Goal: Task Accomplishment & Management: Complete application form

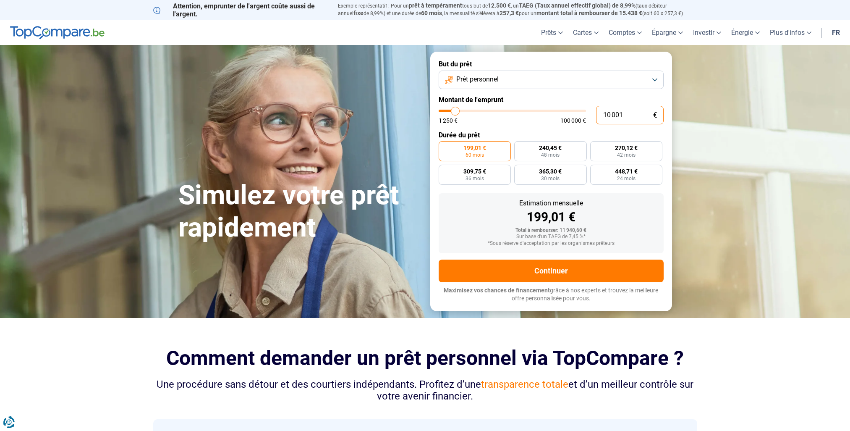
click at [624, 117] on input "10 001" at bounding box center [630, 115] width 68 height 18
type input "1"
type input "1250"
type input "12"
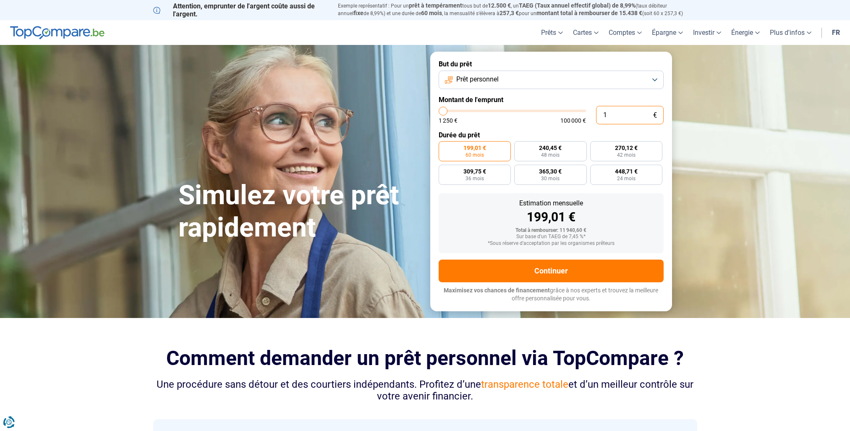
type input "1250"
type input "120"
type input "1250"
type input "1 200"
type input "1250"
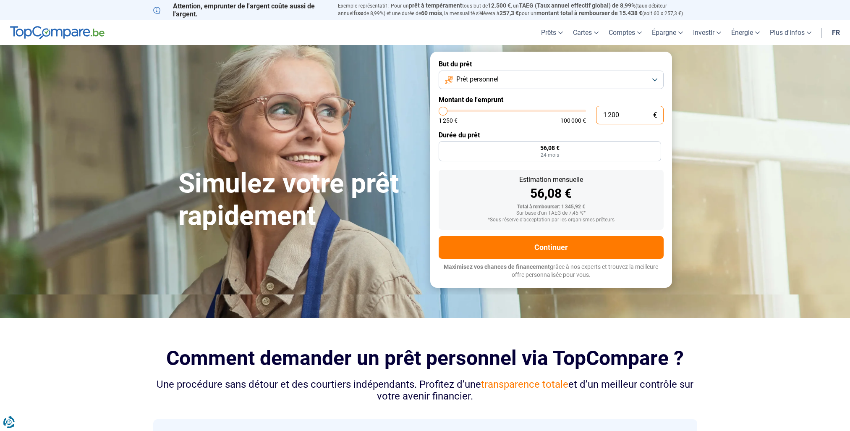
type input "1 250"
type input "1250"
radio input "true"
type input "12 500"
type input "12500"
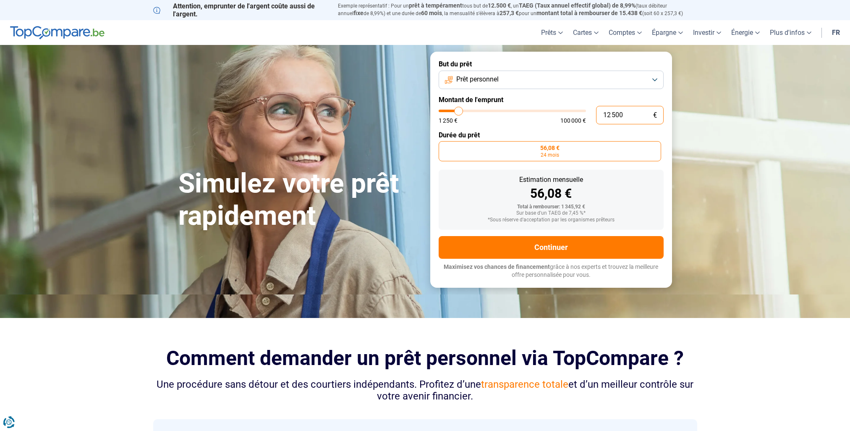
radio input "false"
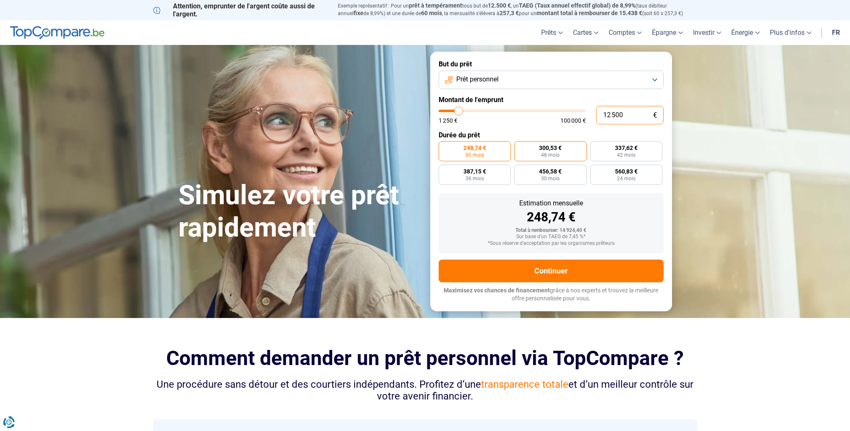
type input "12 500"
click at [550, 148] on span "300,53 €" at bounding box center [550, 148] width 23 height 6
click at [520, 147] on input "300,53 € 48 mois" at bounding box center [516, 143] width 5 height 5
radio input "true"
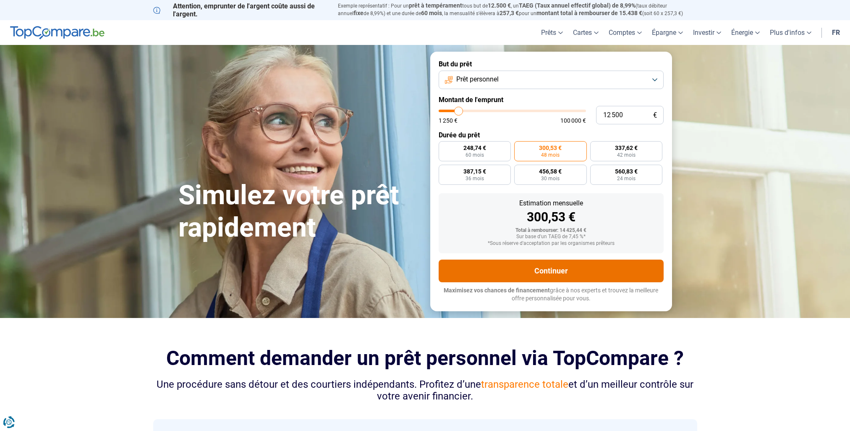
click at [550, 267] on button "Continuer" at bounding box center [551, 270] width 225 height 23
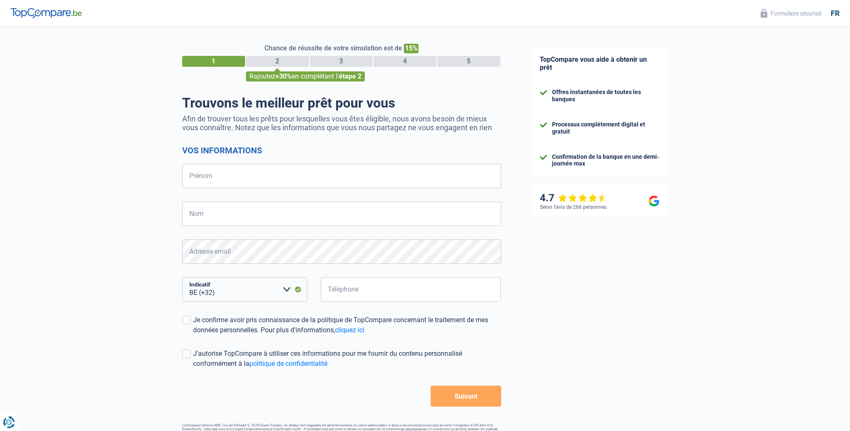
select select "32"
click at [198, 178] on input "Prénom" at bounding box center [341, 176] width 319 height 24
type input "MARECHAL"
drag, startPoint x: 233, startPoint y: 183, endPoint x: 176, endPoint y: 173, distance: 57.2
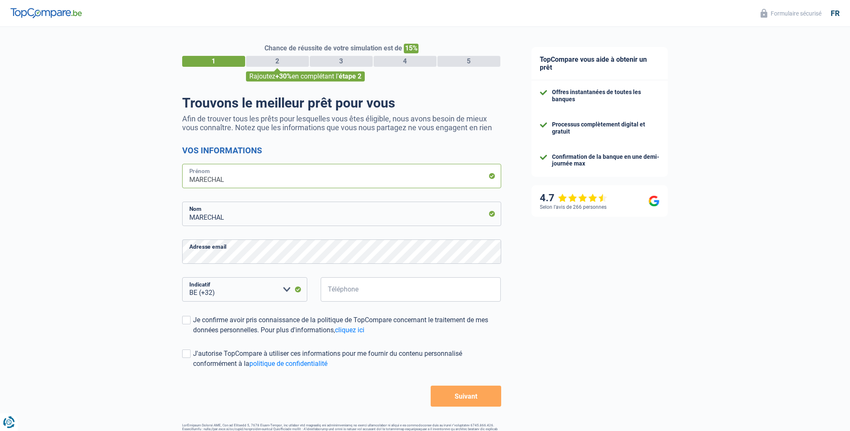
click at [176, 173] on div "Chance de réussite de votre simulation est de 15% 1 2 3 4 5 Rajoutez +30% en co…" at bounding box center [258, 239] width 516 height 430
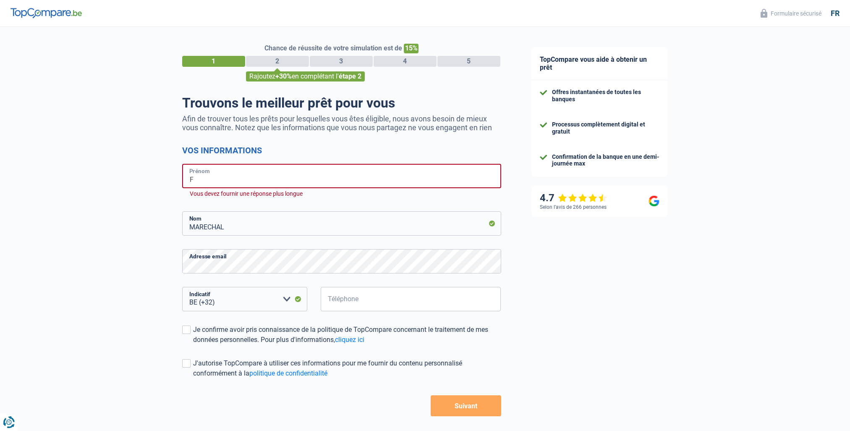
type input "FREDERIC"
type input "475606015"
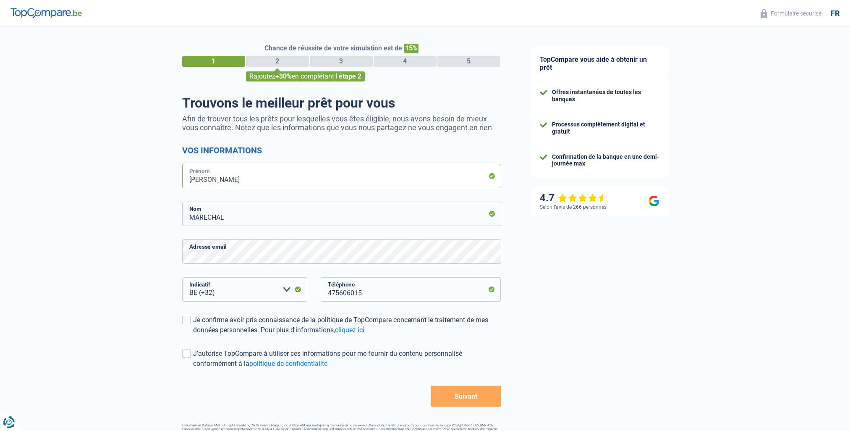
type input "MARECHAL"
click at [186, 322] on span at bounding box center [186, 320] width 8 height 8
click at [193, 335] on input "Je confirme avoir pris connaissance de la politique de TopCompare concernant le…" at bounding box center [193, 335] width 0 height 0
click at [186, 354] on span at bounding box center [186, 353] width 8 height 8
click at [193, 369] on input "J'autorise TopCompare à utiliser ces informations pour me fournir du contenu pe…" at bounding box center [193, 369] width 0 height 0
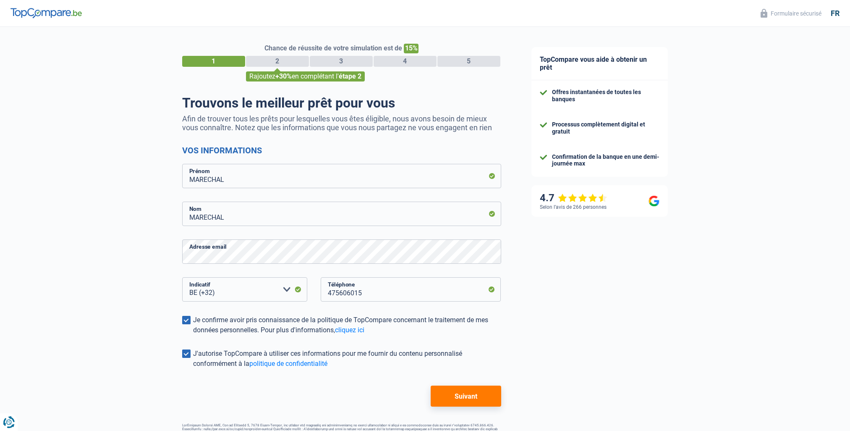
drag, startPoint x: 189, startPoint y: 356, endPoint x: 206, endPoint y: 358, distance: 17.0
click at [189, 355] on span at bounding box center [186, 353] width 8 height 8
click at [193, 369] on input "J'autorise TopCompare à utiliser ces informations pour me fournir du contenu pe…" at bounding box center [193, 369] width 0 height 0
click at [453, 401] on button "Suivant" at bounding box center [466, 395] width 70 height 21
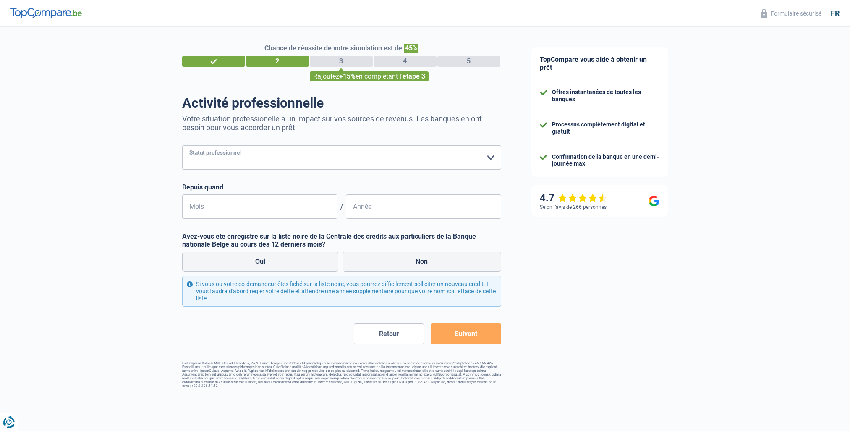
click at [488, 156] on select "Ouvrier Employé privé Employé public Invalide Indépendant Pensionné Chômeur Mut…" at bounding box center [341, 157] width 319 height 24
select select "worker"
click at [182, 146] on select "Ouvrier Employé privé Employé public Invalide Indépendant Pensionné Chômeur Mut…" at bounding box center [341, 157] width 319 height 24
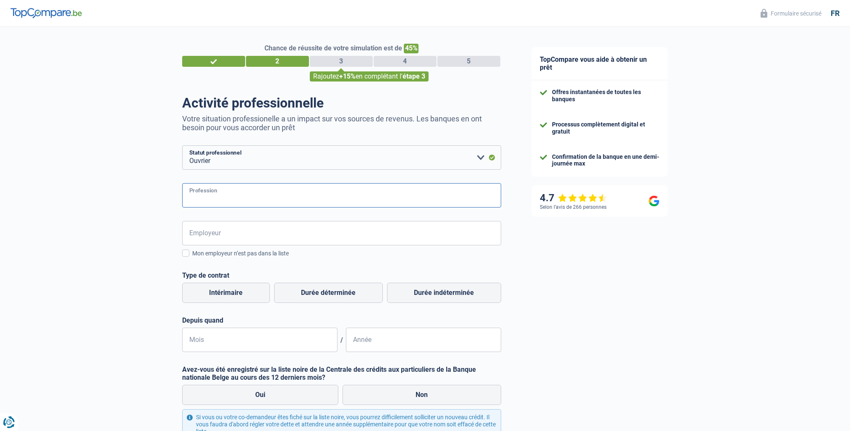
click at [192, 197] on input "Profession" at bounding box center [341, 195] width 319 height 24
type input "Menuiseir"
click at [202, 231] on input "Employeur" at bounding box center [341, 233] width 319 height 24
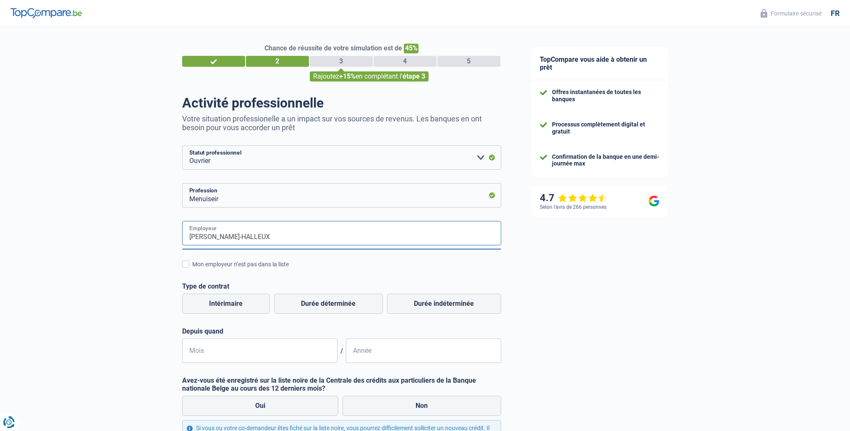
type input "CORMAN-HALLEUX"
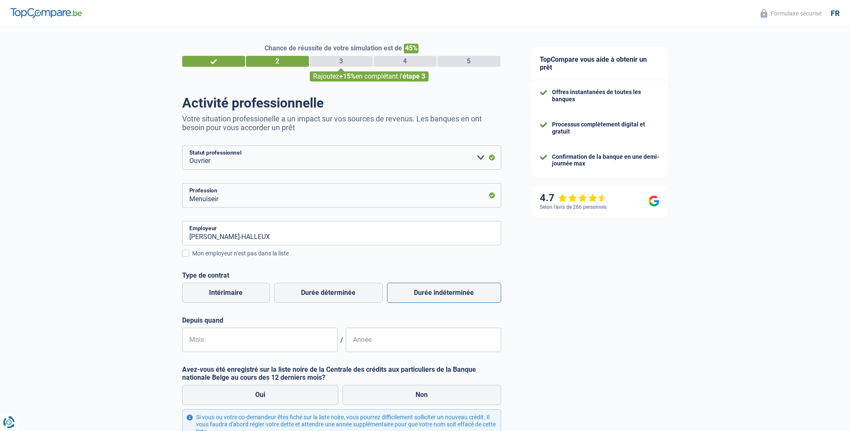
click at [443, 294] on label "Durée indéterminée" at bounding box center [444, 293] width 114 height 20
click at [443, 294] on input "Durée indéterminée" at bounding box center [444, 293] width 114 height 20
radio input "true"
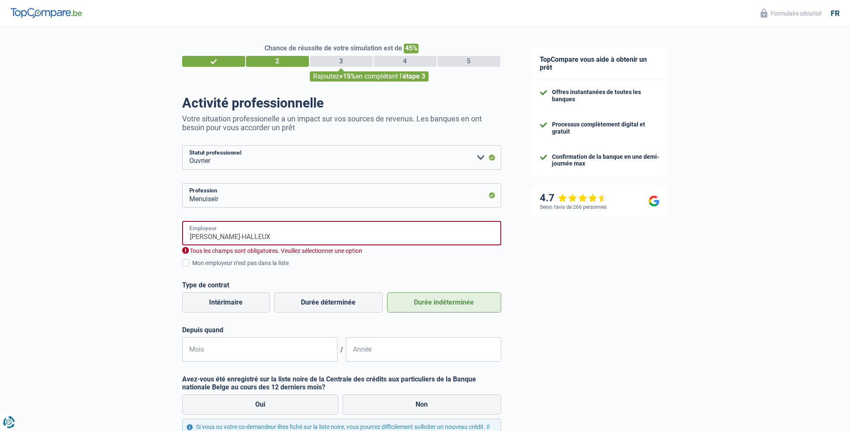
drag, startPoint x: 254, startPoint y: 238, endPoint x: 223, endPoint y: 236, distance: 30.7
click at [223, 236] on input "CORMAN-HALLEUX" at bounding box center [341, 233] width 319 height 24
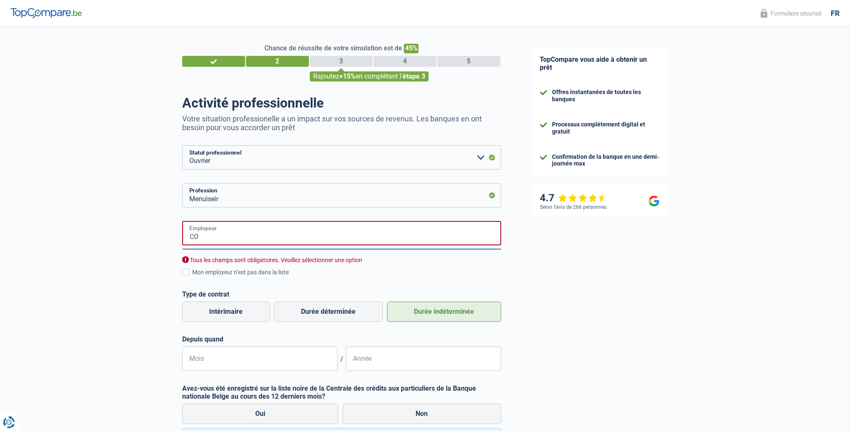
type input "C"
type input "G"
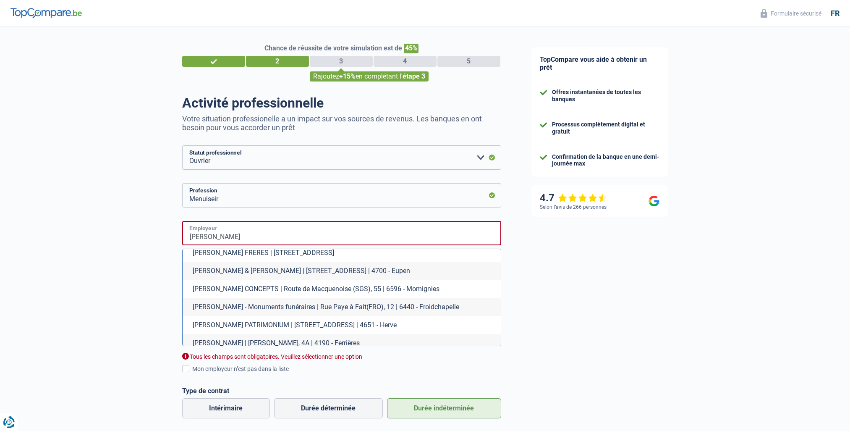
scroll to position [174, 0]
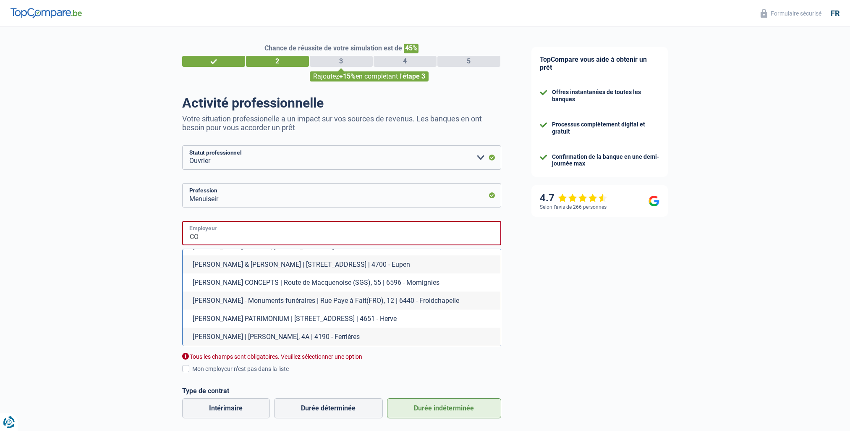
type input "C"
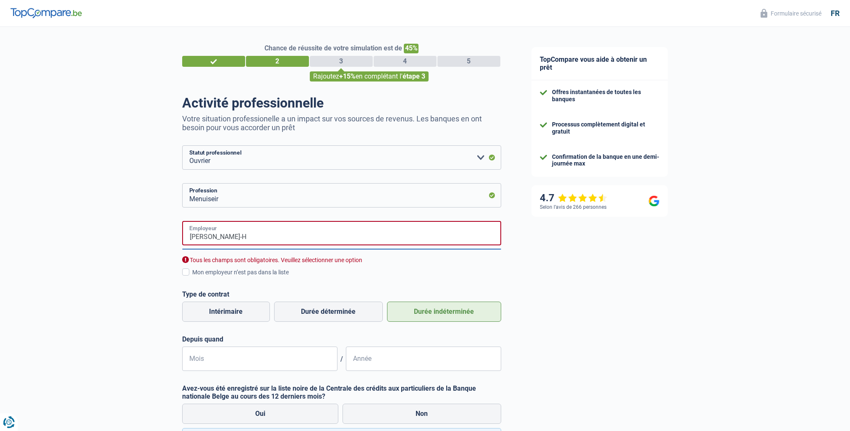
scroll to position [0, 0]
type input "CORMAN-HALLEUX"
click at [105, 313] on div "Chance de réussite de votre simulation est de 45% 1 2 3 4 5 Rajoutez +15% en co…" at bounding box center [258, 283] width 516 height 519
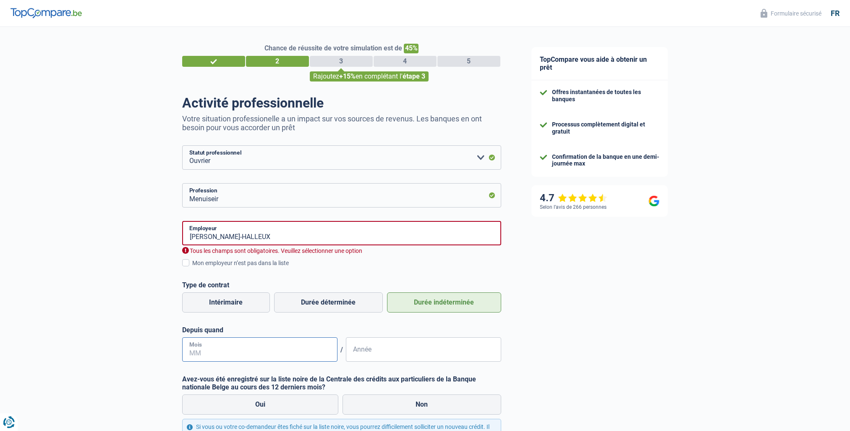
click at [197, 351] on input "Mois" at bounding box center [259, 349] width 155 height 24
type input "08"
click at [360, 354] on input "Année" at bounding box center [423, 349] width 155 height 24
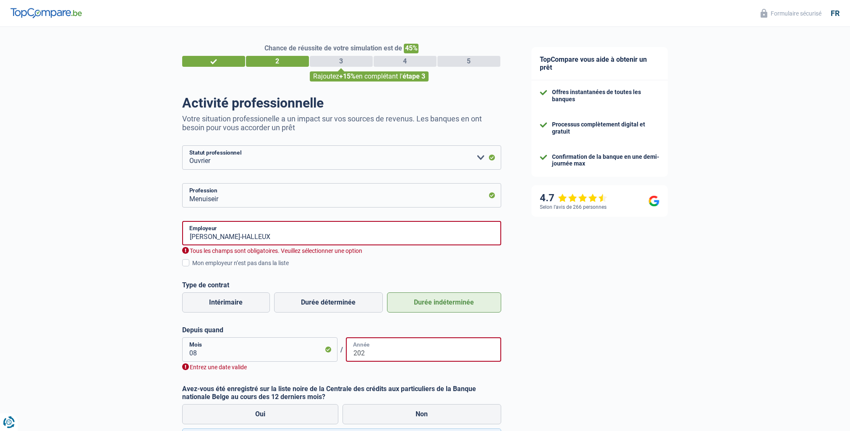
type input "2023"
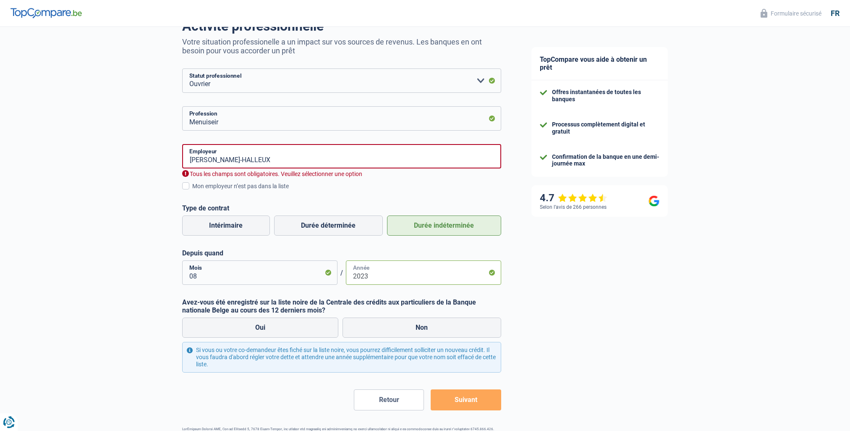
scroll to position [84, 0]
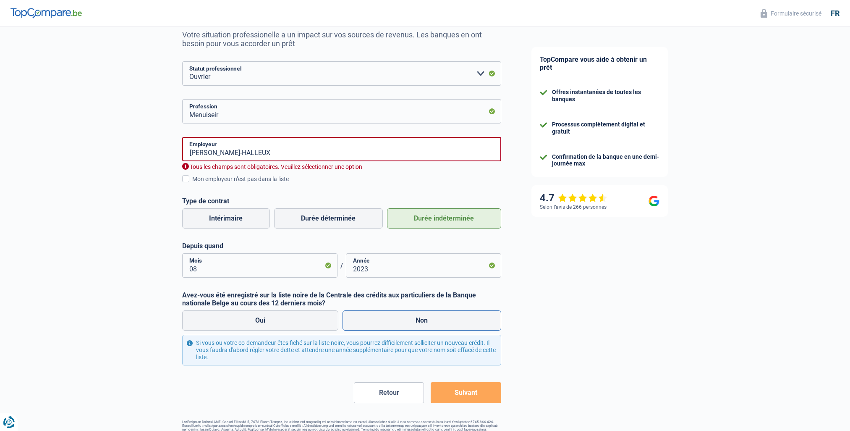
click at [411, 319] on label "Non" at bounding box center [422, 320] width 159 height 20
click at [411, 319] on input "Non" at bounding box center [422, 320] width 159 height 20
radio input "true"
click at [467, 395] on button "Suivant" at bounding box center [466, 392] width 70 height 21
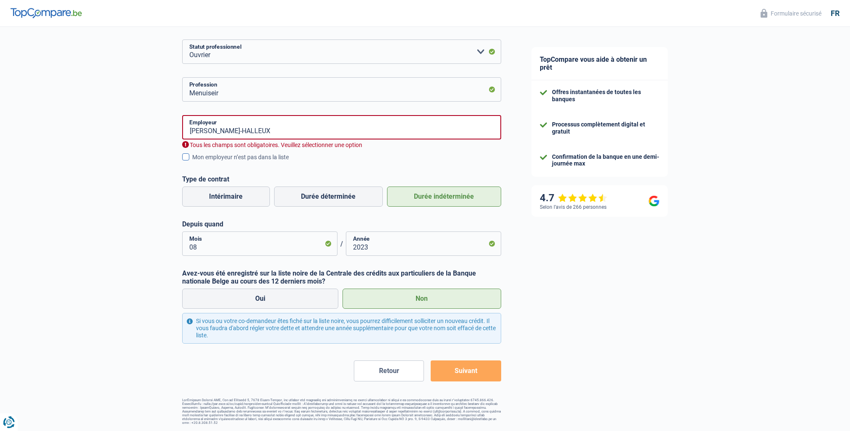
click at [186, 159] on span at bounding box center [185, 156] width 7 height 7
click at [192, 162] on input "Mon employeur n’est pas dans la liste" at bounding box center [192, 162] width 0 height 0
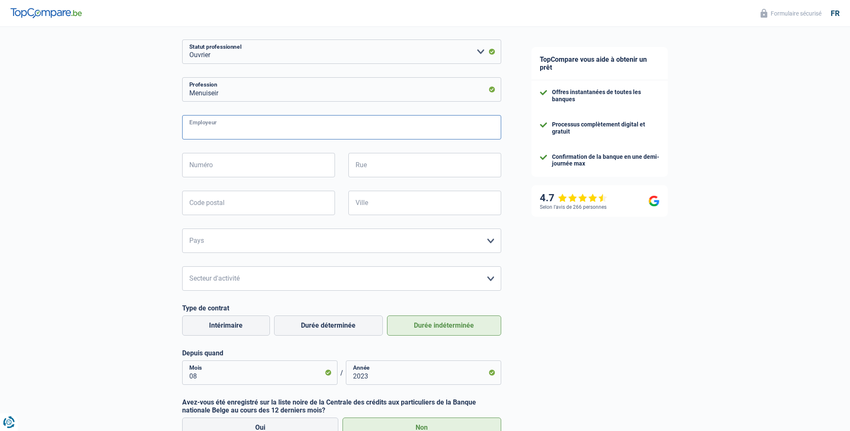
click at [191, 127] on input "Employeur" at bounding box center [341, 127] width 319 height 24
type input "CORMAN-HALLEUX"
type input "4"
type input "Rue de l'Agolina"
type input "4650"
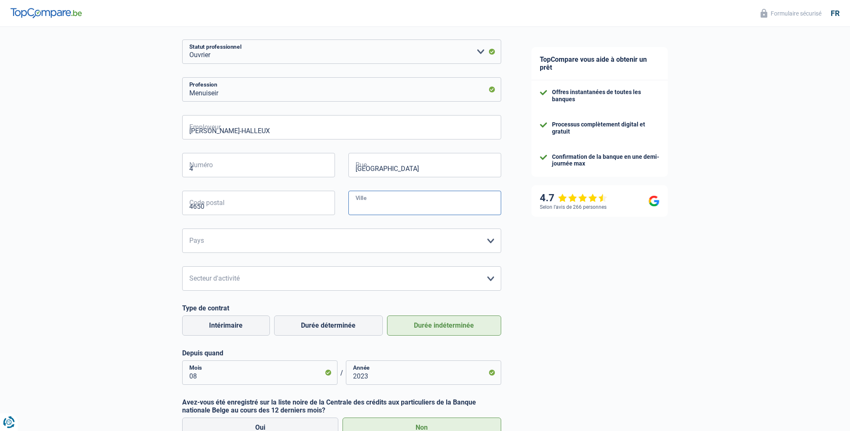
type input "GRAND-RECHAIN"
select select "BE"
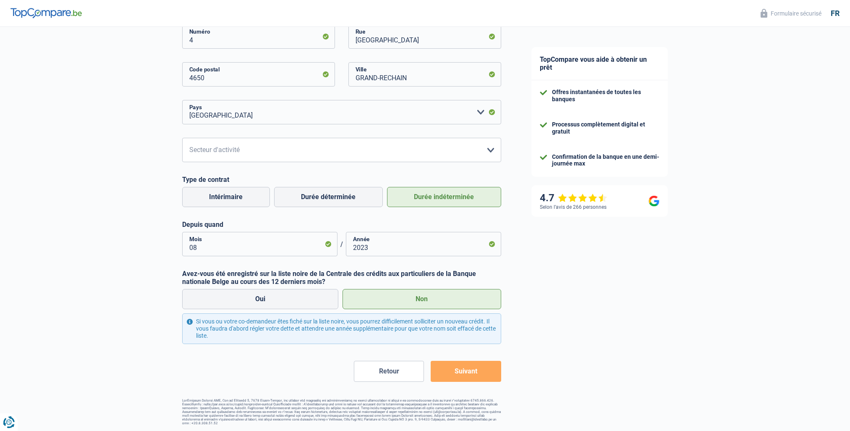
scroll to position [235, 0]
click at [469, 372] on button "Suivant" at bounding box center [466, 370] width 70 height 21
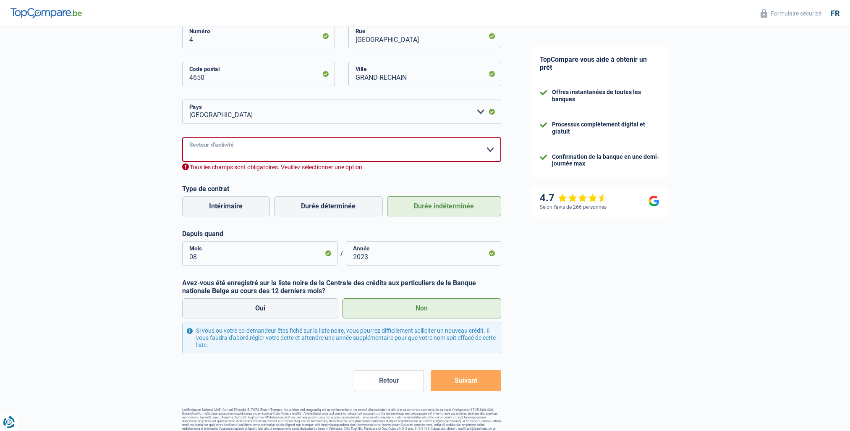
click at [204, 150] on select "Agriculture/Pêche Industrie Horeca Courier/Fitness/Taxi Construction Banques/As…" at bounding box center [341, 149] width 319 height 24
select select "construction"
click at [182, 138] on select "Agriculture/Pêche Industrie Horeca Courier/Fitness/Taxi Construction Banques/As…" at bounding box center [341, 149] width 319 height 24
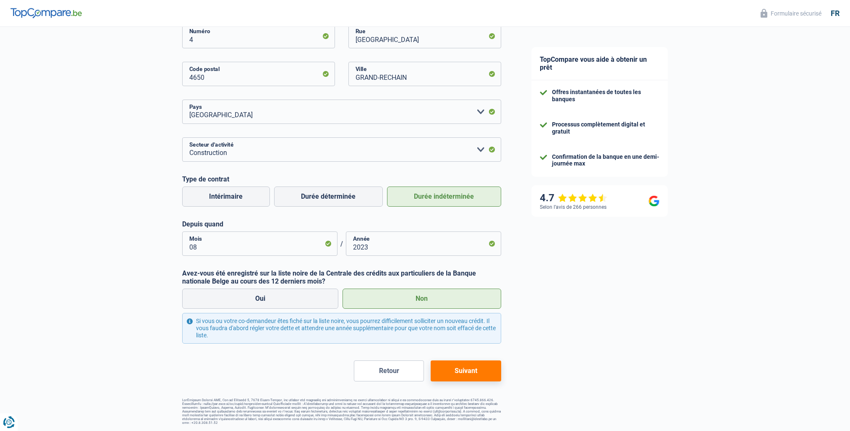
click at [463, 371] on button "Suivant" at bounding box center [466, 370] width 70 height 21
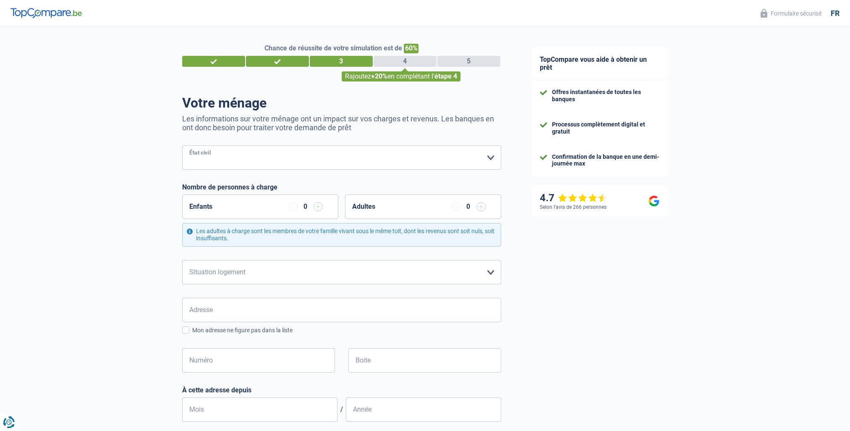
click at [194, 157] on select "Célibataire Marié(e) Cohabitant(e) légal(e) Divorcé(e) Veuf(ve) Séparé (de fait…" at bounding box center [341, 157] width 319 height 24
select select "married"
click at [182, 146] on select "Célibataire Marié(e) Cohabitant(e) légal(e) Divorcé(e) Veuf(ve) Séparé (de fait…" at bounding box center [341, 157] width 319 height 24
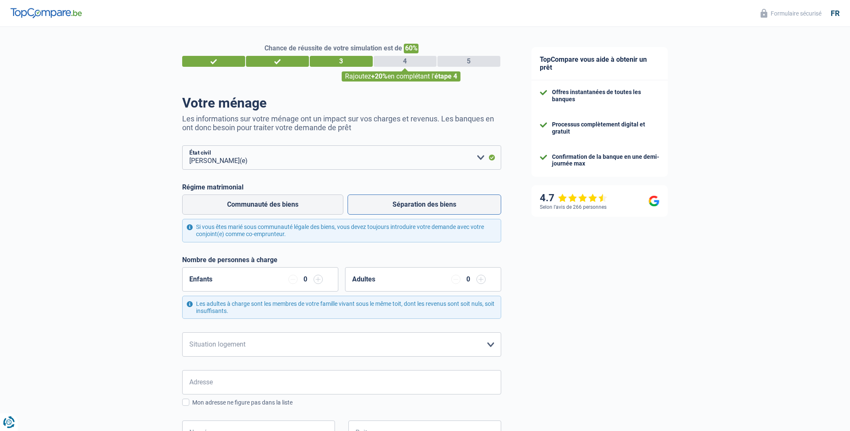
click at [412, 208] on label "Séparation des biens" at bounding box center [425, 204] width 154 height 20
click at [412, 208] on input "Séparation des biens" at bounding box center [425, 204] width 154 height 20
radio input "true"
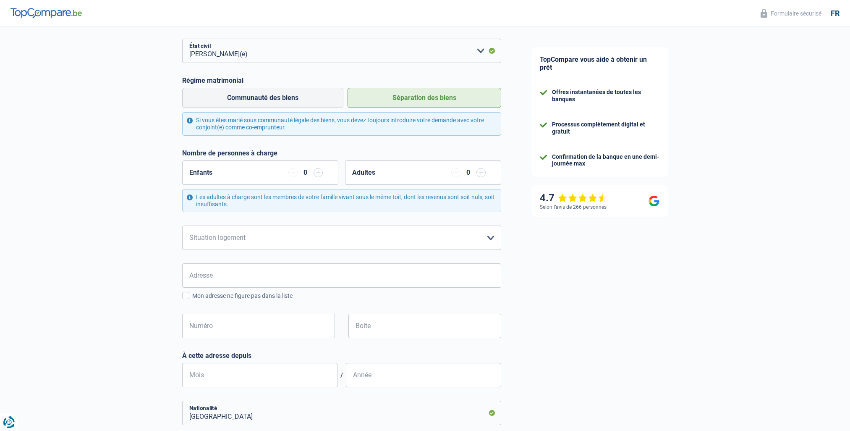
scroll to position [126, 0]
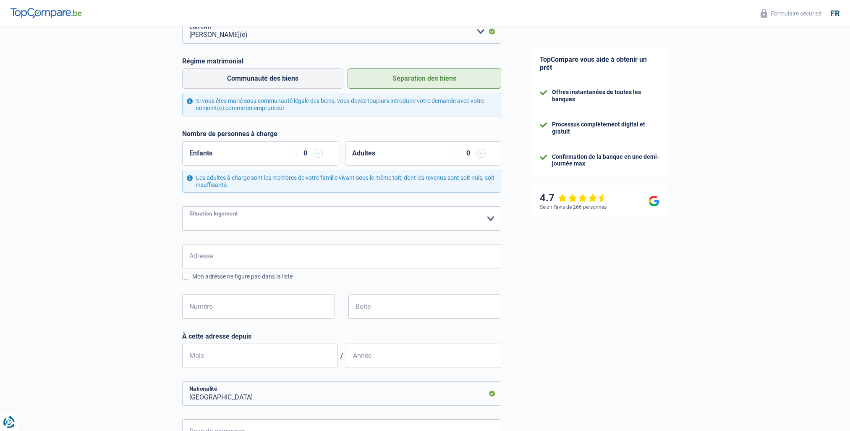
click at [238, 219] on select "Locataire Propriétaire avec prêt hypothécaire Propriétaire sans prêt hypothécai…" at bounding box center [341, 218] width 319 height 24
select select "liveWithParents"
click at [182, 207] on select "Locataire Propriétaire avec prêt hypothécaire Propriétaire sans prêt hypothécai…" at bounding box center [341, 218] width 319 height 24
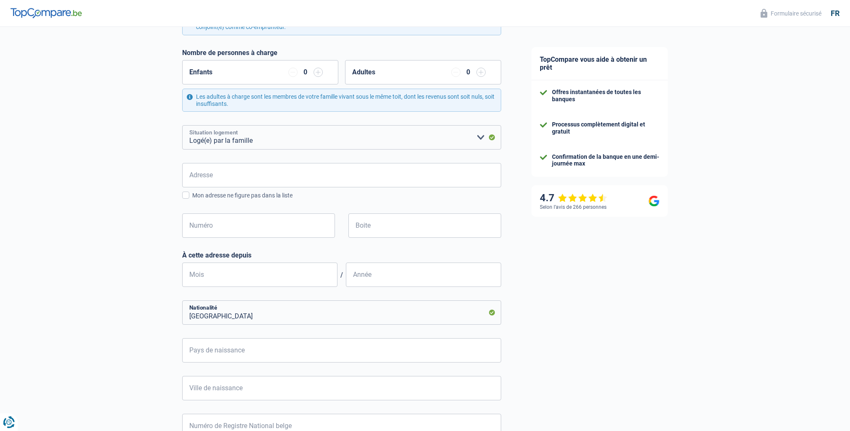
scroll to position [210, 0]
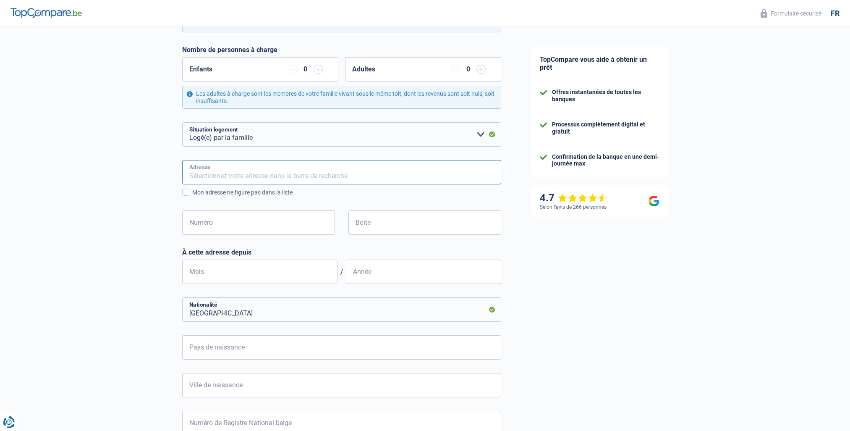
click at [187, 171] on input "Adresse" at bounding box center [341, 172] width 319 height 24
type input "Rue Florikosse"
type input "59"
type input "07"
type input "2004"
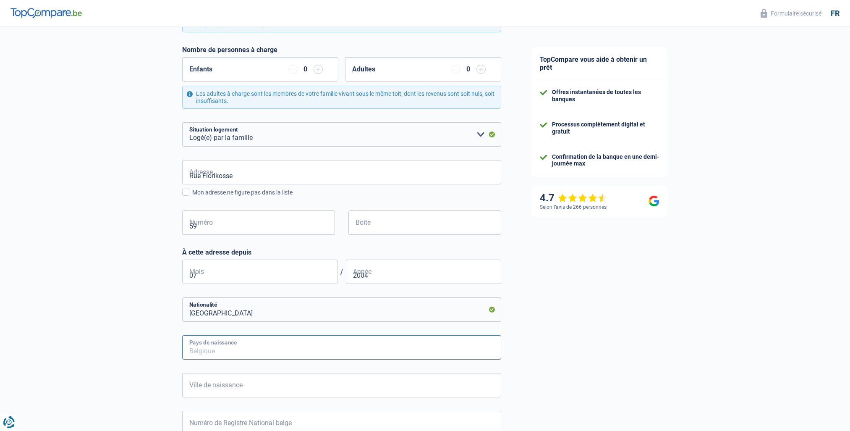
type input "Belgique"
type input "HUY"
type input "73.07.04-337.58"
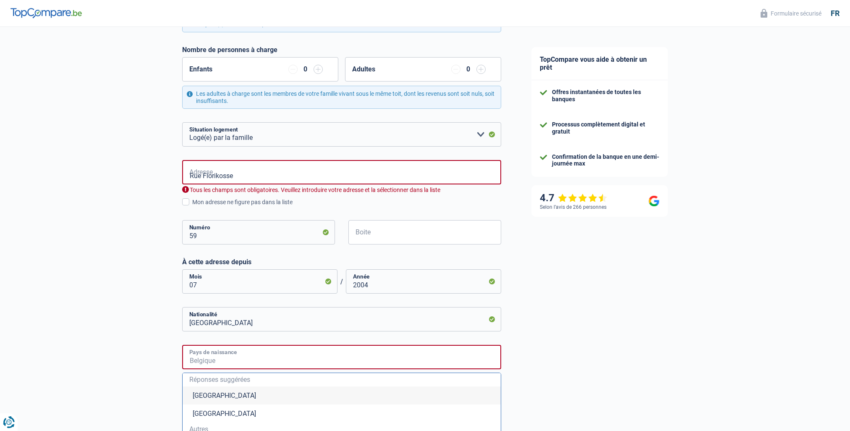
type input "Belgique"
drag, startPoint x: 239, startPoint y: 179, endPoint x: 188, endPoint y: 179, distance: 50.8
click at [188, 179] on input "Rue Florikosse" at bounding box center [341, 172] width 319 height 24
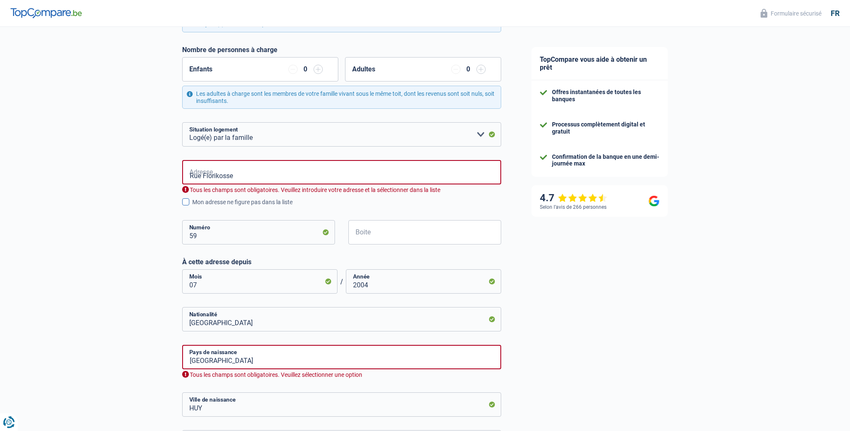
click at [186, 202] on span at bounding box center [185, 201] width 7 height 7
click at [192, 207] on input "Mon adresse ne figure pas dans la liste" at bounding box center [192, 207] width 0 height 0
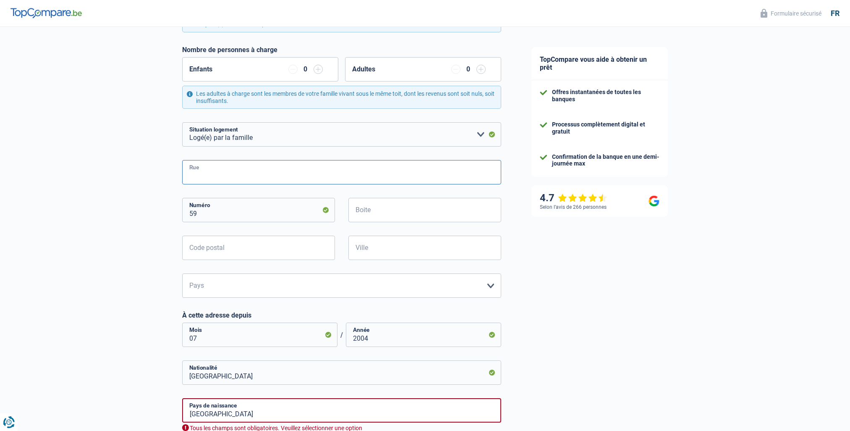
click at [211, 173] on input "Rue" at bounding box center [341, 172] width 319 height 24
type input "Rue Florikosse, 59"
type input "4802"
type input "HEUSY"
select select "BE"
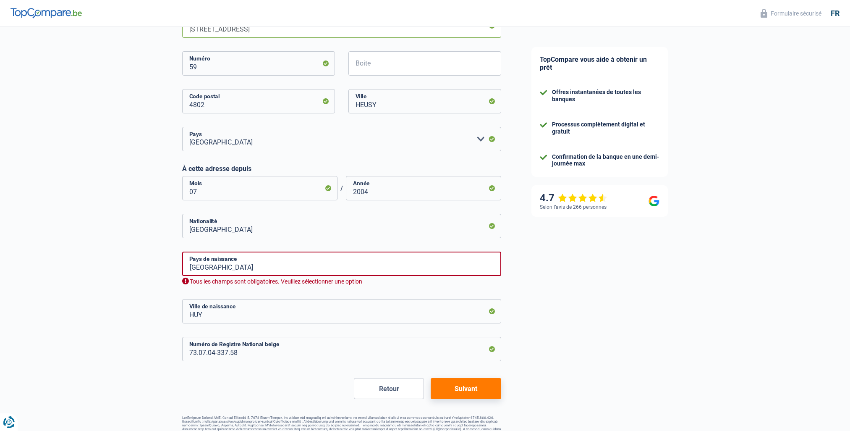
scroll to position [374, 0]
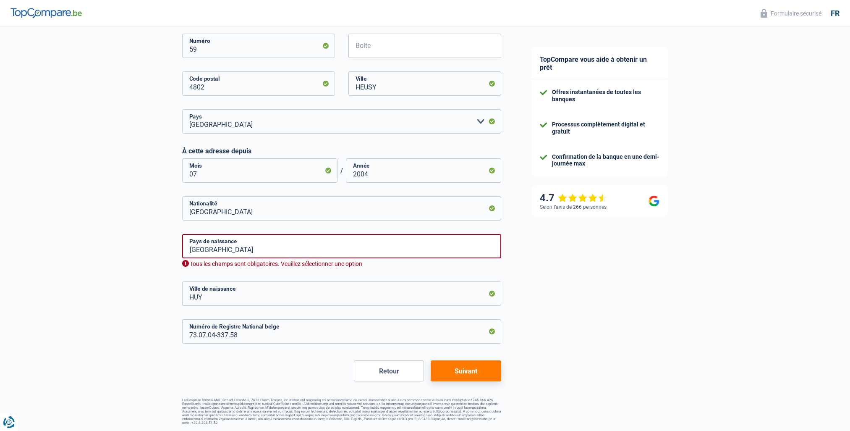
click at [458, 367] on button "Suivant" at bounding box center [466, 370] width 70 height 21
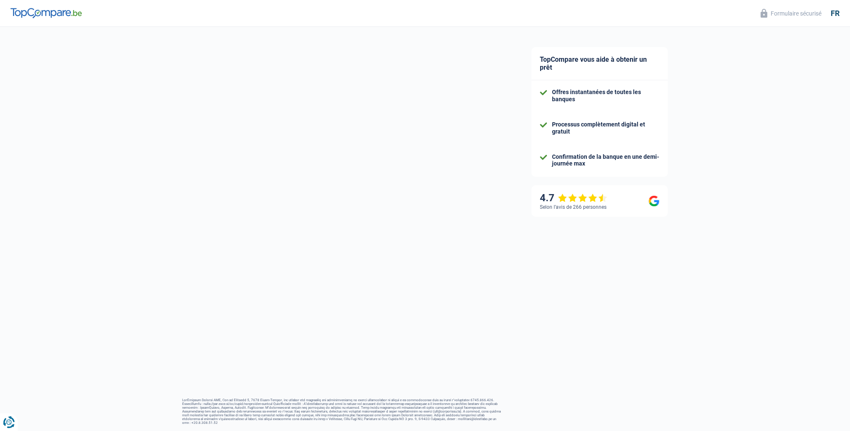
select select "netSalary"
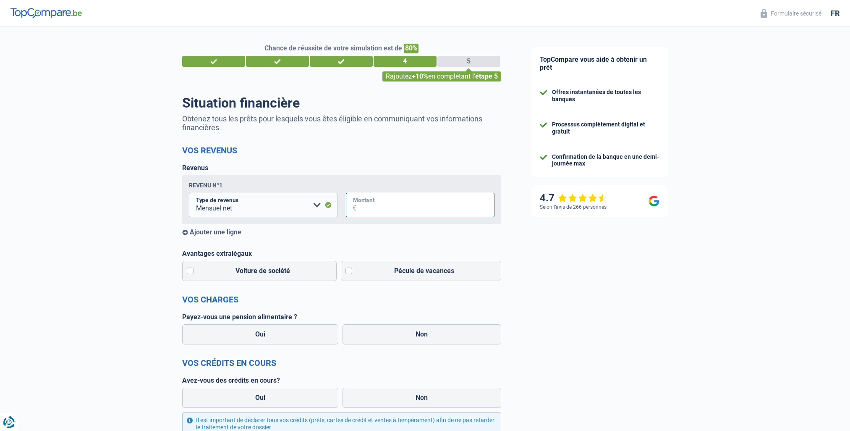
click at [363, 205] on input "Montant" at bounding box center [425, 205] width 138 height 24
type input "2.980"
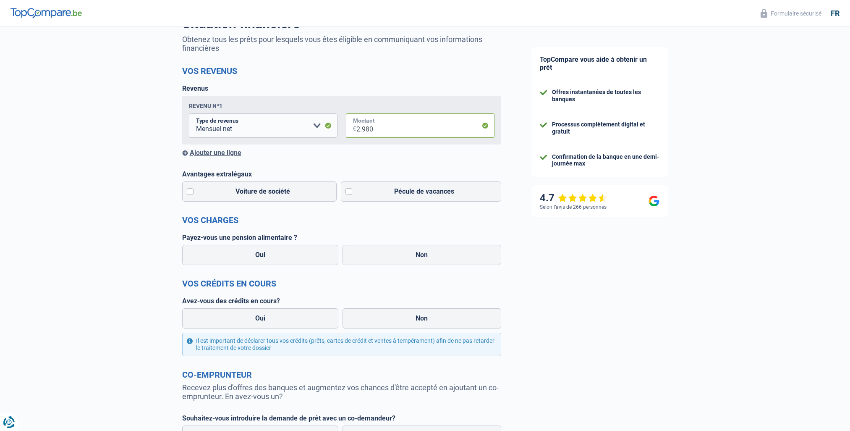
scroll to position [84, 0]
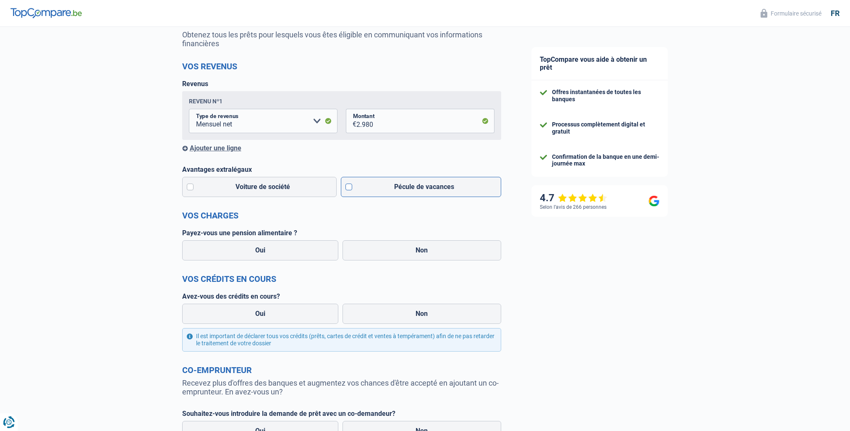
click at [348, 187] on label "Pécule de vacances" at bounding box center [421, 187] width 160 height 20
click at [348, 187] on input "Pécule de vacances" at bounding box center [421, 187] width 160 height 20
checkbox input "true"
click at [418, 250] on label "Non" at bounding box center [422, 250] width 159 height 20
click at [418, 250] on input "Non" at bounding box center [422, 250] width 159 height 20
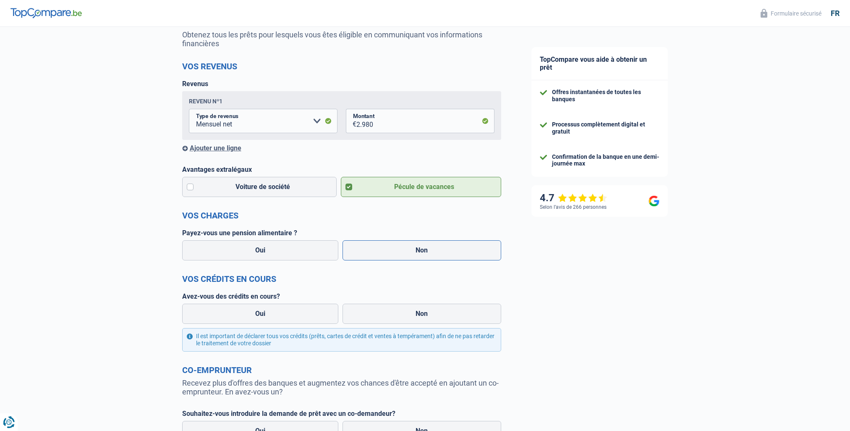
radio input "true"
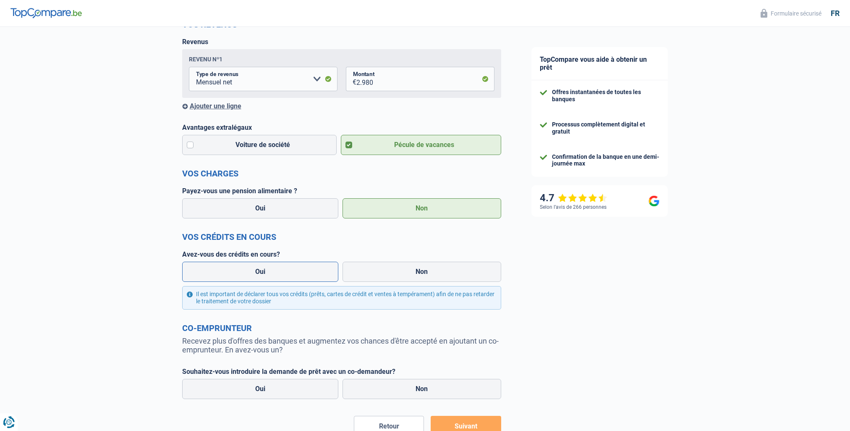
click at [262, 275] on label "Oui" at bounding box center [260, 272] width 157 height 20
click at [262, 275] on input "Oui" at bounding box center [260, 272] width 157 height 20
radio input "true"
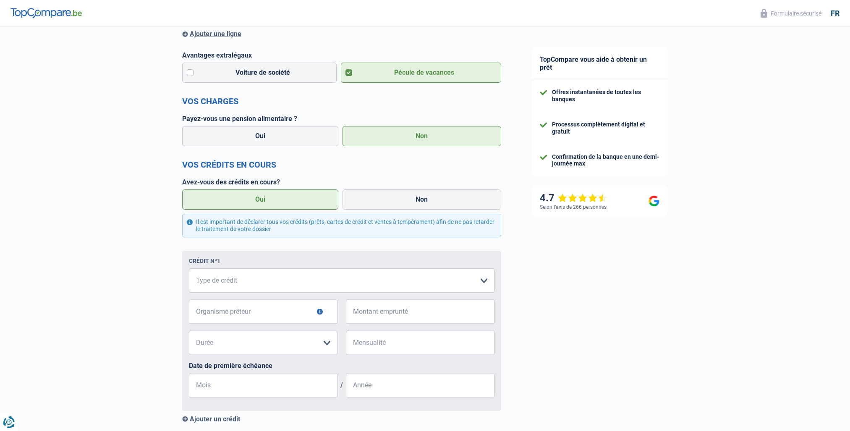
scroll to position [210, 0]
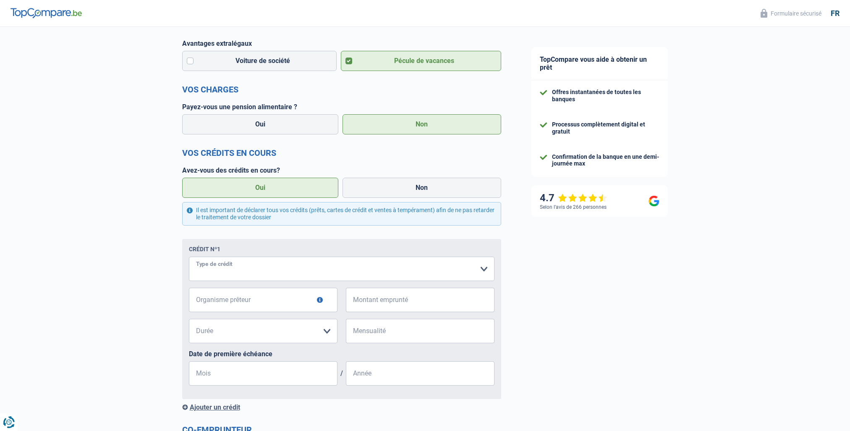
click at [209, 273] on select "Carte ou ouverture de crédit Prêt hypothécaire Vente à tempérament Prêt à tempé…" at bounding box center [342, 269] width 306 height 24
select select "carLoan"
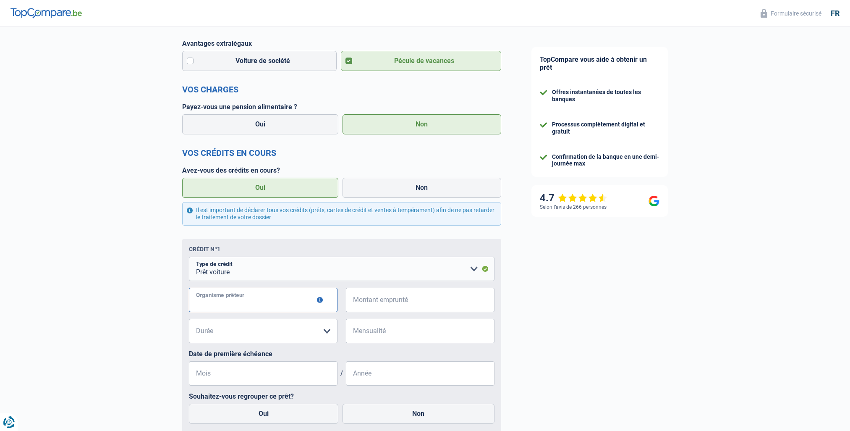
click at [203, 303] on input "Organisme prêteur" at bounding box center [263, 300] width 149 height 24
type input "FORTIS"
type input "10.400"
click at [208, 335] on select "12 mois 18 mois 24 mois 30 mois 36 mois 42 mois 48 mois 60 mois Veuillez sélect…" at bounding box center [263, 331] width 149 height 24
click at [316, 333] on select "12 mois 18 mois 24 mois 30 mois 36 mois 42 mois 48 mois 60 mois Veuillez sélect…" at bounding box center [263, 331] width 149 height 24
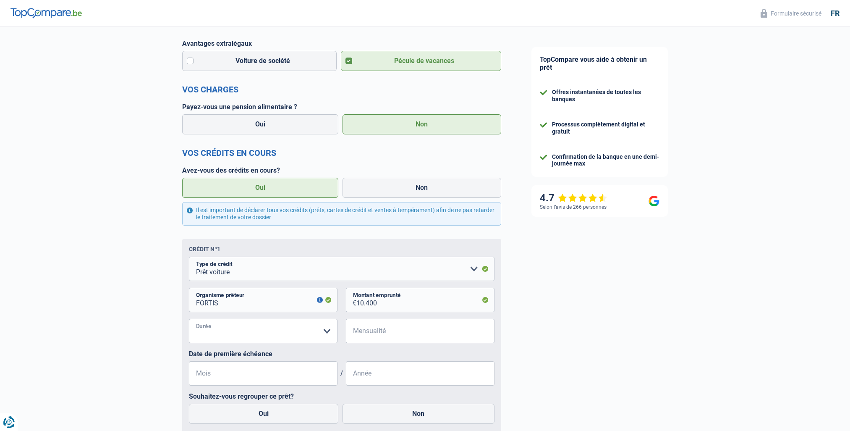
select select "48"
click at [189, 320] on select "12 mois 18 mois 24 mois 30 mois 36 mois 42 mois 48 mois 60 mois Veuillez sélect…" at bounding box center [263, 331] width 149 height 24
click at [354, 331] on span "€" at bounding box center [351, 331] width 10 height 24
click at [356, 334] on input "Mensualité" at bounding box center [425, 331] width 138 height 24
type input "3"
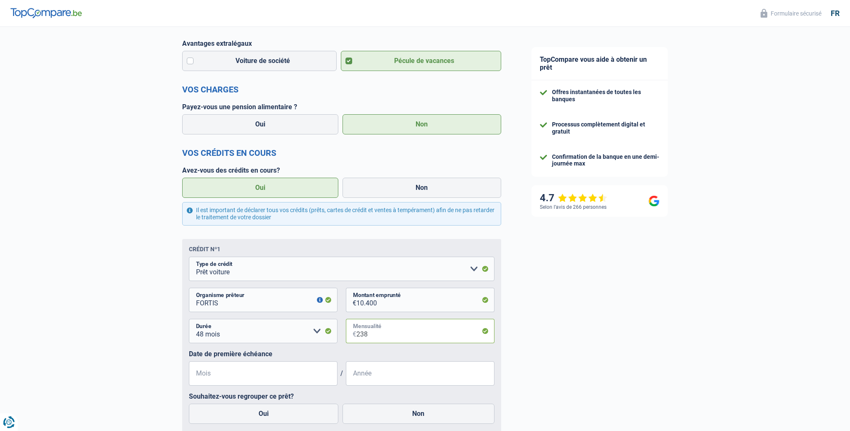
type input "238"
click at [199, 376] on input "Mois" at bounding box center [263, 373] width 149 height 24
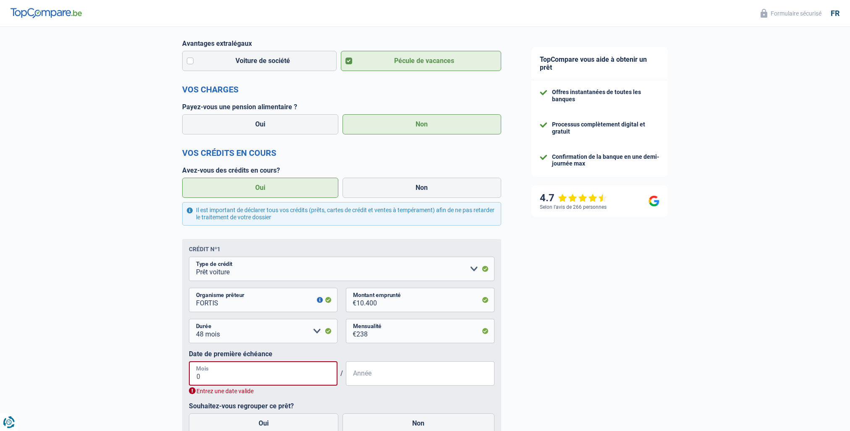
type input "07"
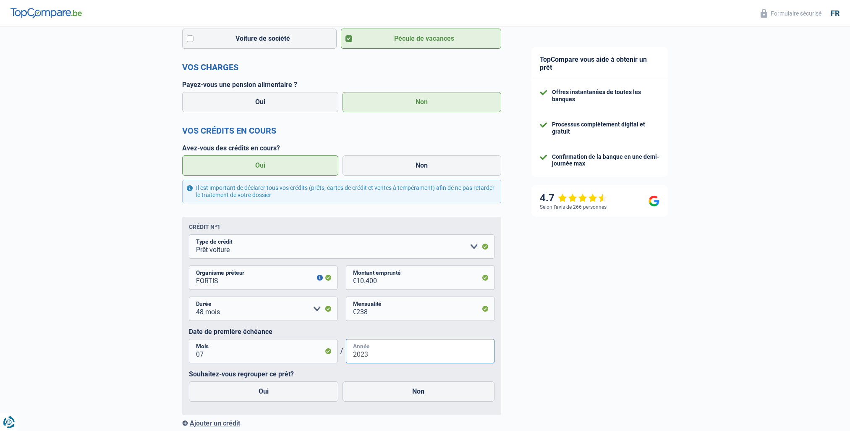
scroll to position [294, 0]
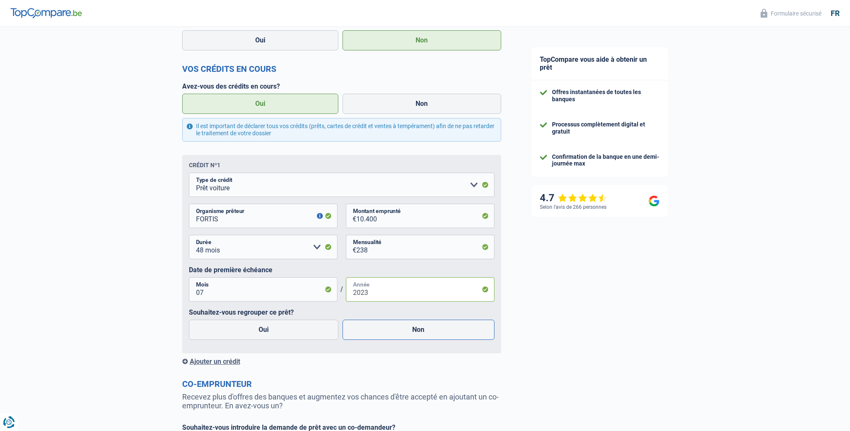
type input "2023"
click at [402, 330] on label "Non" at bounding box center [419, 330] width 152 height 20
click at [402, 330] on input "Non" at bounding box center [419, 330] width 152 height 20
radio input "true"
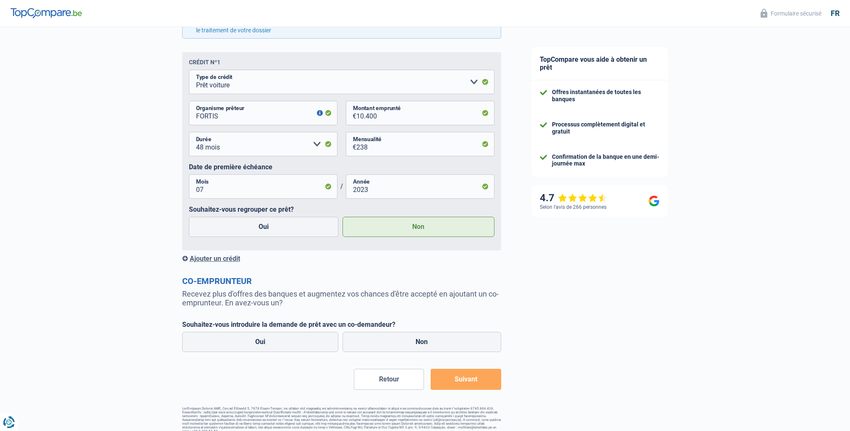
scroll to position [407, 0]
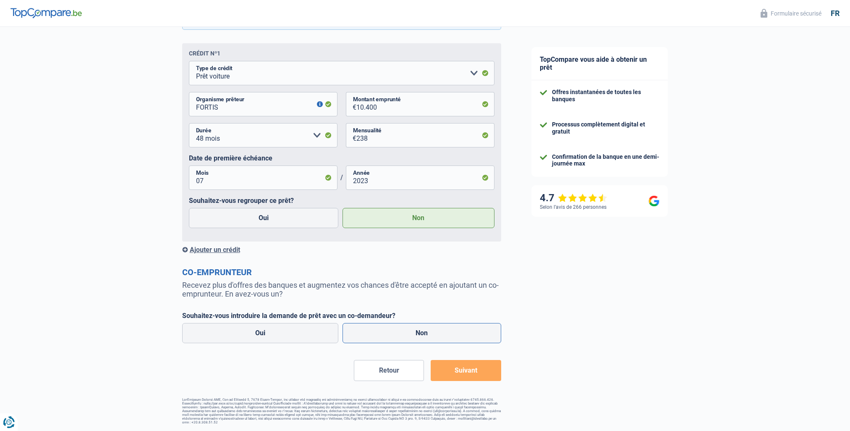
click at [416, 332] on label "Non" at bounding box center [422, 333] width 159 height 20
click at [416, 332] on input "Non" at bounding box center [422, 333] width 159 height 20
radio input "true"
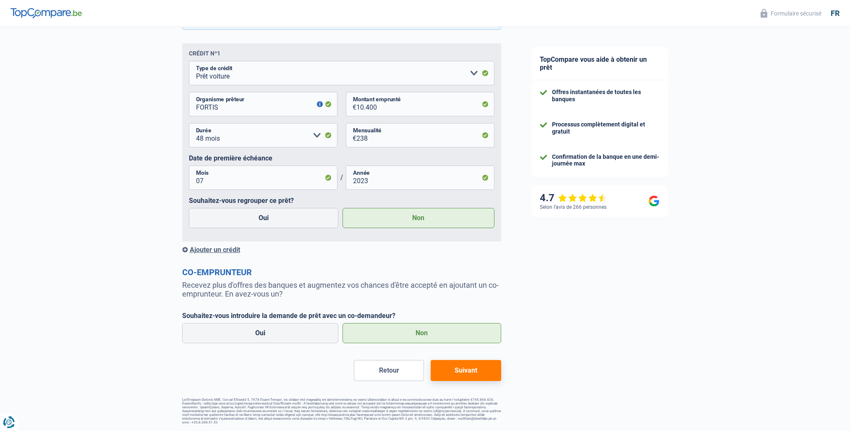
click at [471, 375] on button "Suivant" at bounding box center [466, 370] width 70 height 21
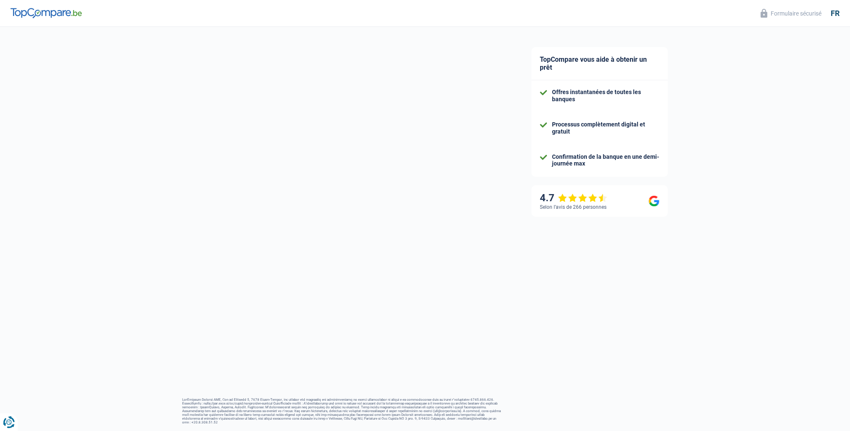
select select "60"
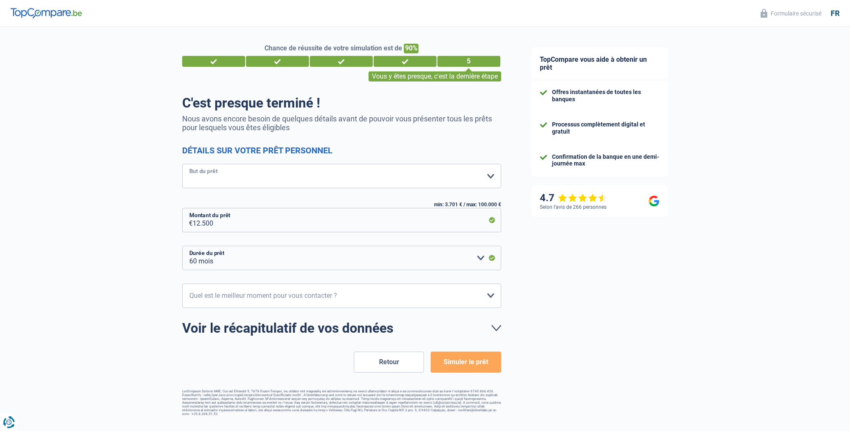
click at [223, 178] on select "Confort maison: meubles, textile, peinture, électroménager, outillage non-profe…" at bounding box center [341, 176] width 319 height 24
select select "houseOrGarden"
click at [182, 165] on select "Confort maison: meubles, textile, peinture, électroménager, outillage non-profe…" at bounding box center [341, 176] width 319 height 24
click at [480, 177] on select "Confort maison: meubles, textile, peinture, électroménager, outillage non-profe…" at bounding box center [341, 176] width 319 height 24
click at [182, 165] on select "Confort maison: meubles, textile, peinture, électroménager, outillage non-profe…" at bounding box center [341, 176] width 319 height 24
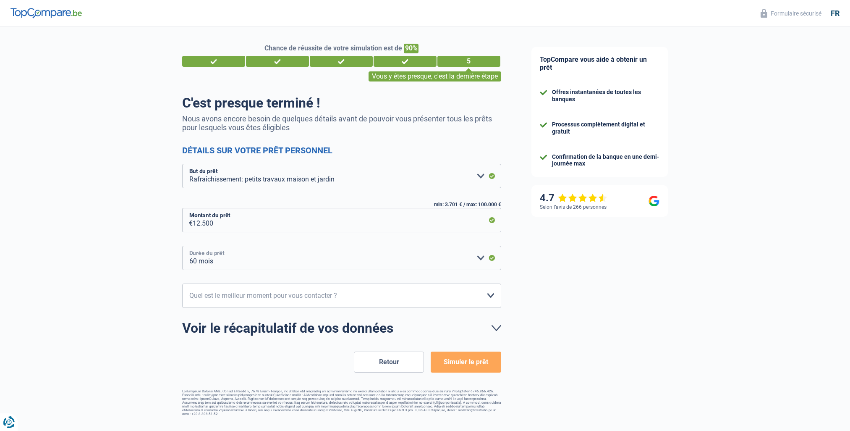
click at [478, 256] on select "12 mois 18 mois 24 mois 30 mois 36 mois 42 mois 48 mois 60 mois Veuillez sélect…" at bounding box center [341, 258] width 319 height 24
select select "48"
click at [182, 246] on select "12 mois 18 mois 24 mois 30 mois 36 mois 42 mois 48 mois 60 mois Veuillez sélect…" at bounding box center [341, 258] width 319 height 24
click at [490, 296] on select "10h-12h 12h-14h 14h-16h 16h-18h Veuillez sélectionner une option" at bounding box center [341, 295] width 319 height 24
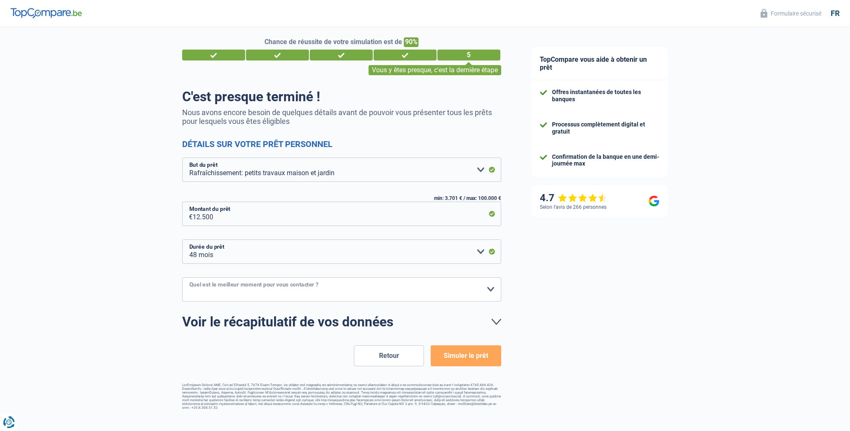
scroll to position [8, 0]
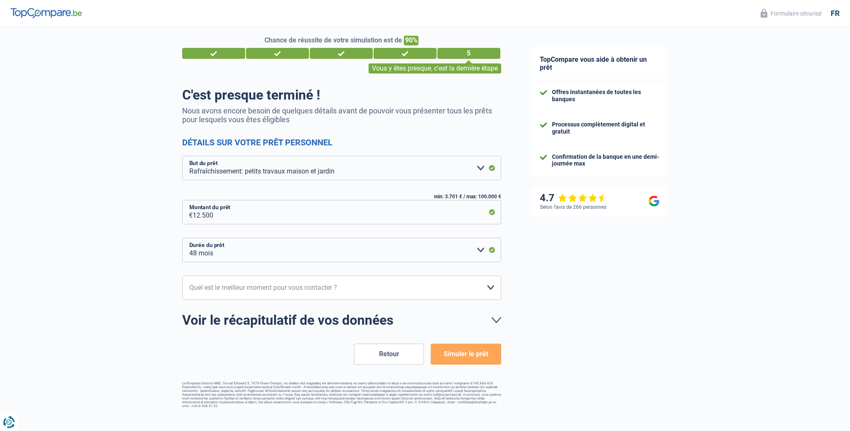
click at [461, 356] on button "Simuler le prêt" at bounding box center [466, 353] width 70 height 21
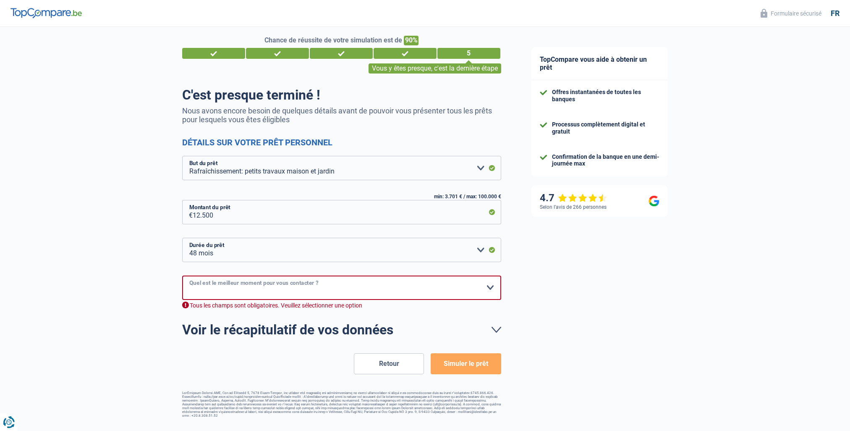
click at [492, 285] on select "10h-12h 12h-14h 14h-16h 16h-18h Veuillez sélectionner une option" at bounding box center [341, 287] width 319 height 24
select select "16-18"
click at [182, 276] on select "10h-12h 12h-14h 14h-16h 16h-18h Veuillez sélectionner une option" at bounding box center [341, 287] width 319 height 24
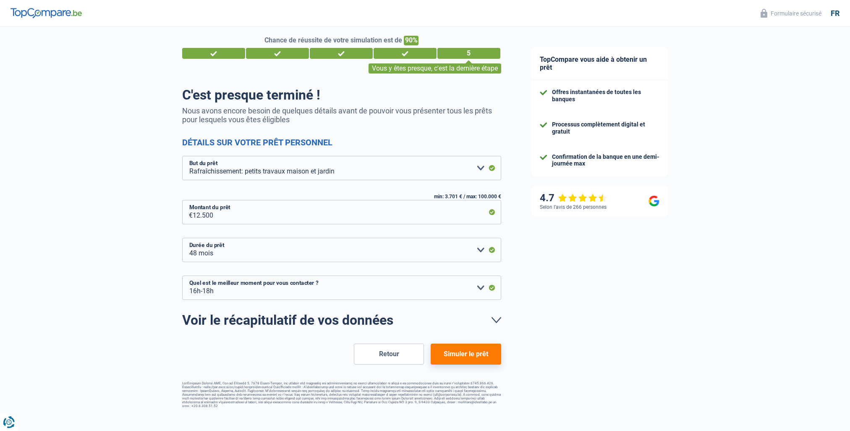
click at [495, 321] on link "Voir le récapitulatif de vos données" at bounding box center [341, 319] width 319 height 13
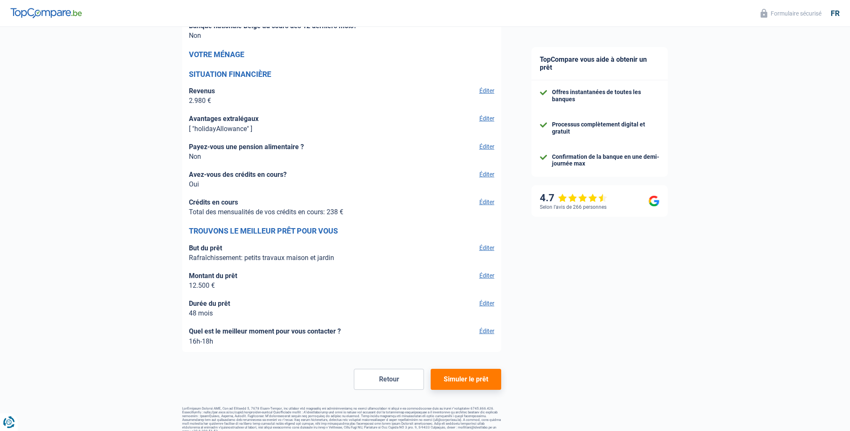
scroll to position [828, 0]
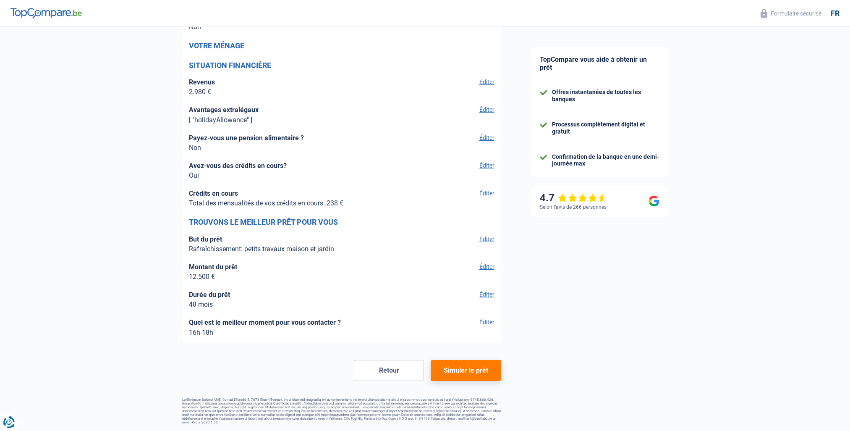
click at [459, 369] on button "Simuler le prêt" at bounding box center [466, 370] width 70 height 21
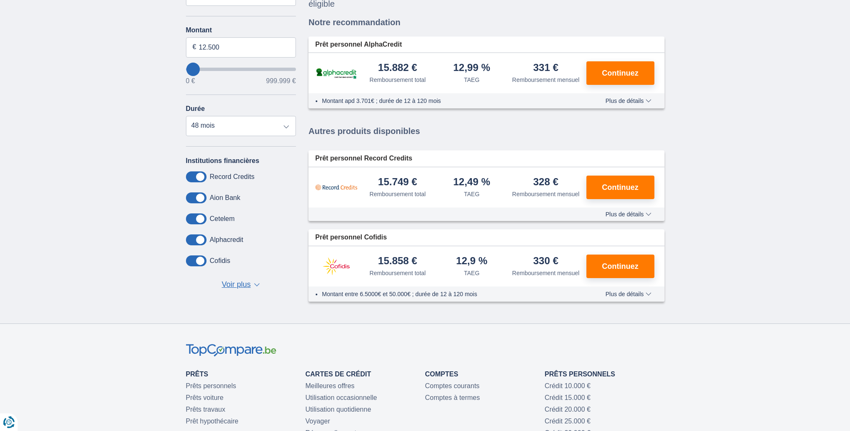
scroll to position [84, 0]
